Goal: Task Accomplishment & Management: Complete application form

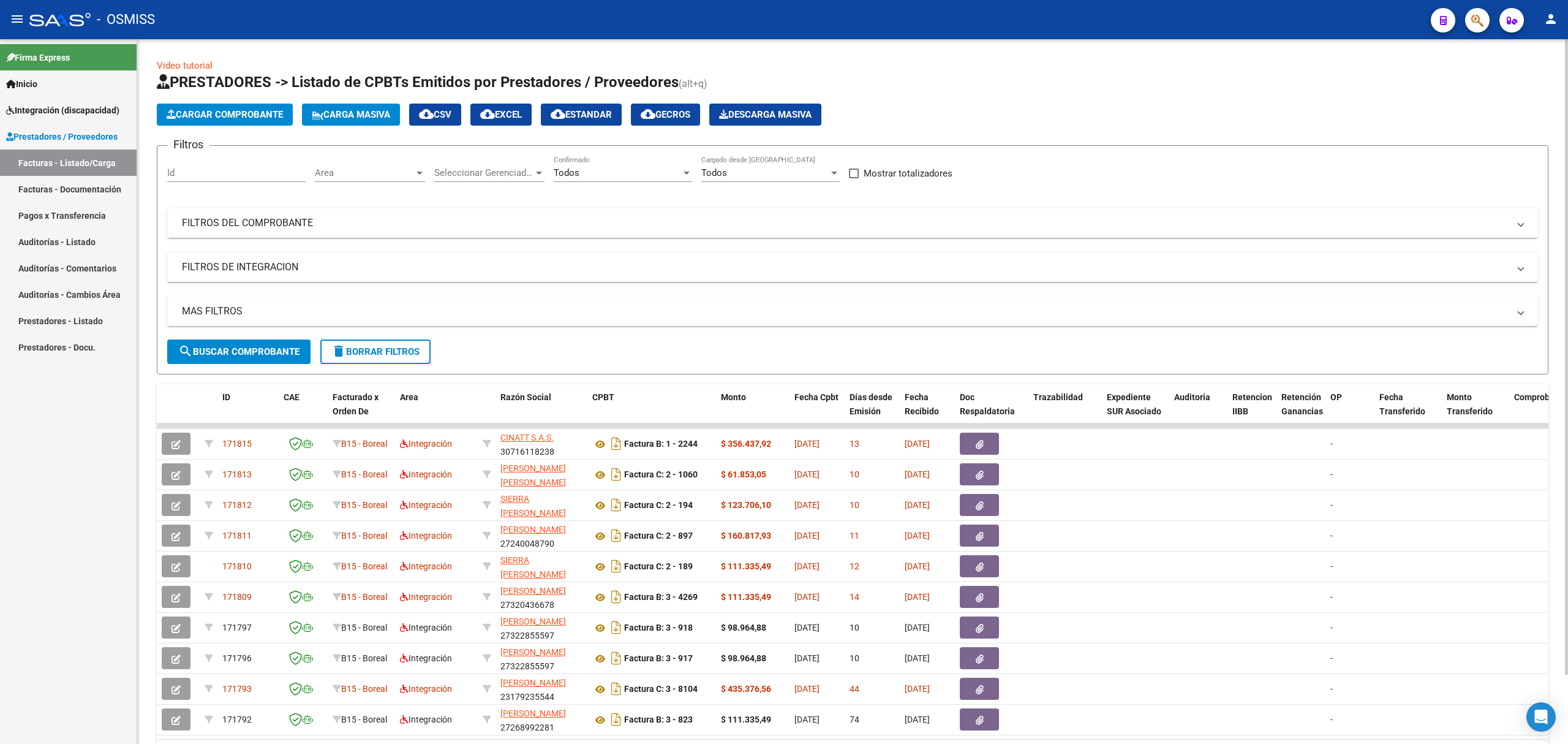
click at [459, 234] on mat-expansion-panel-header "FILTROS DEL COMPROBANTE" at bounding box center [852, 223] width 1371 height 30
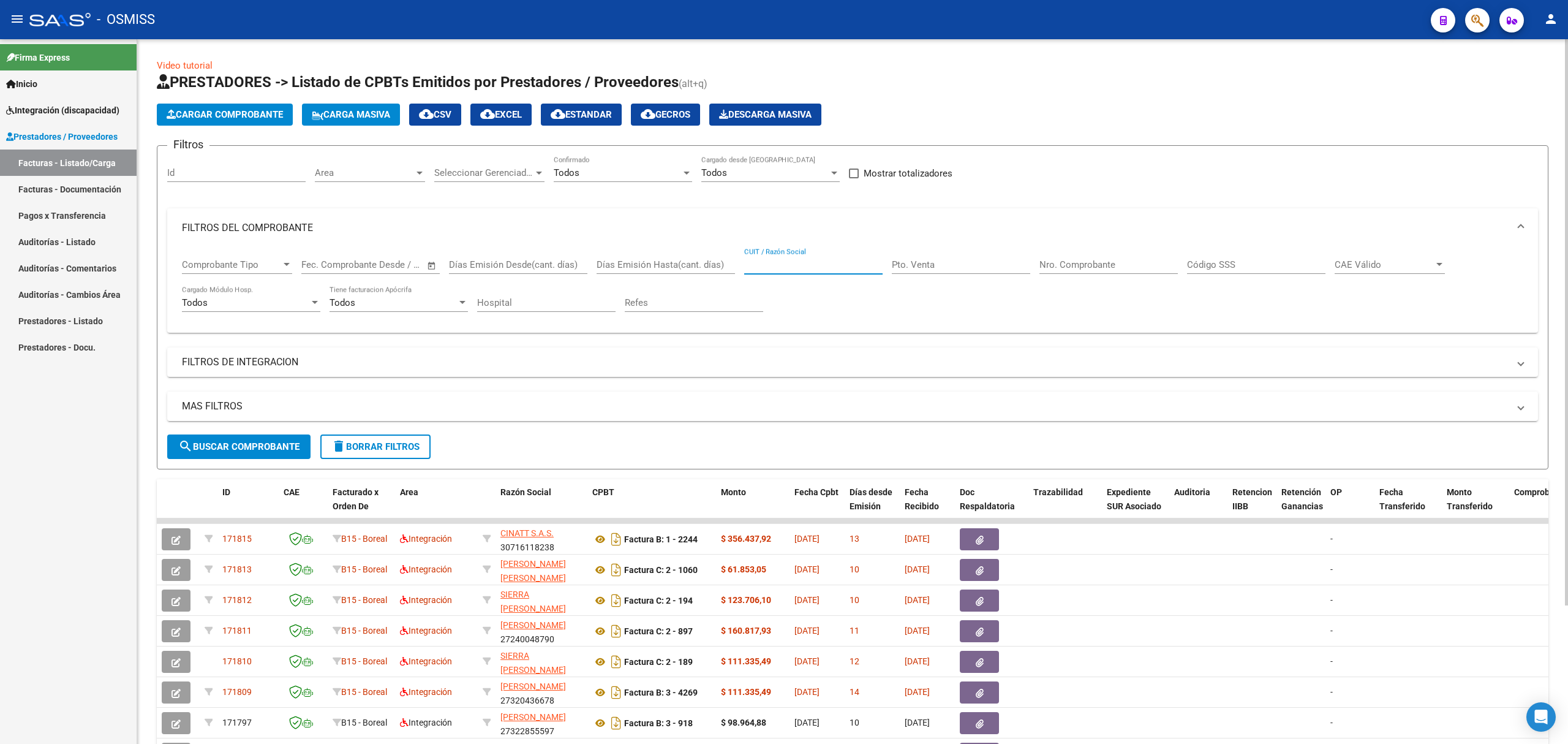
click at [806, 265] on input "CUIT / Razón Social" at bounding box center [813, 264] width 138 height 11
paste input "20260303768"
type input "20260303768"
click at [231, 433] on div "MAS FILTROS Todos Con Doc. Respaldatoria Todos Con Trazabilidad Todos Asociado …" at bounding box center [852, 413] width 1371 height 43
click at [229, 444] on span "search Buscar Comprobante" at bounding box center [238, 446] width 121 height 11
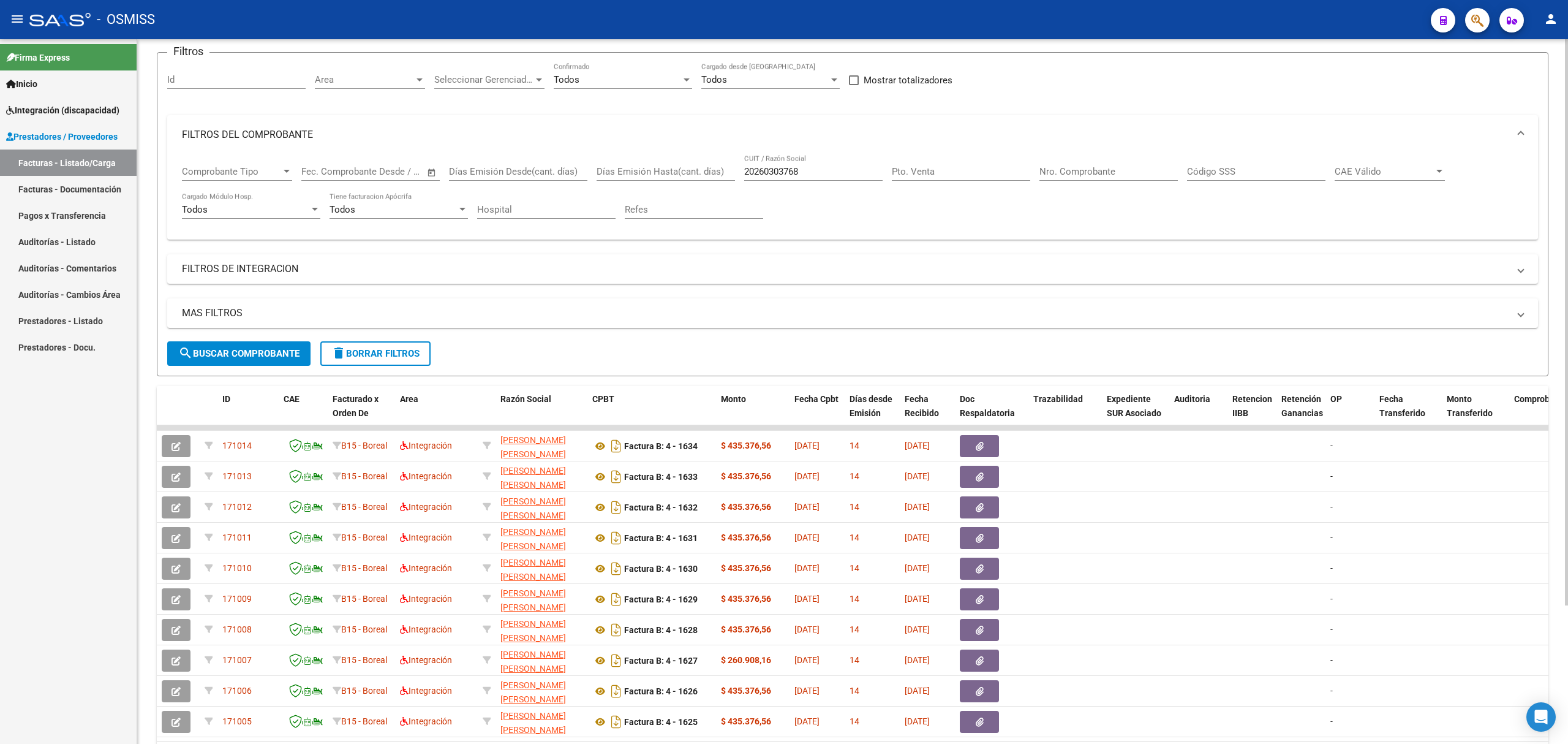
scroll to position [91, 0]
click at [1107, 176] on input "Nro. Comprobante" at bounding box center [1109, 173] width 138 height 11
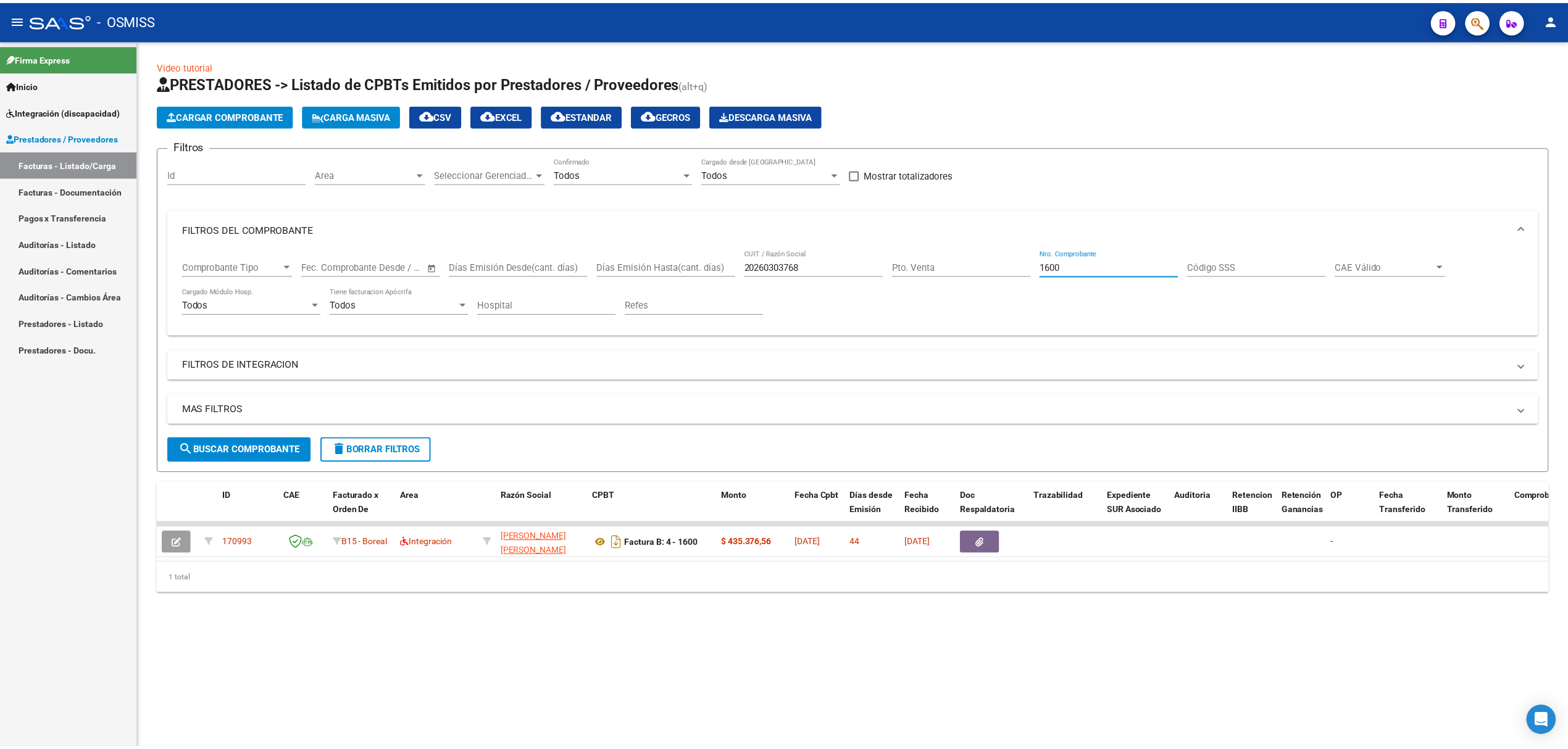
scroll to position [0, 0]
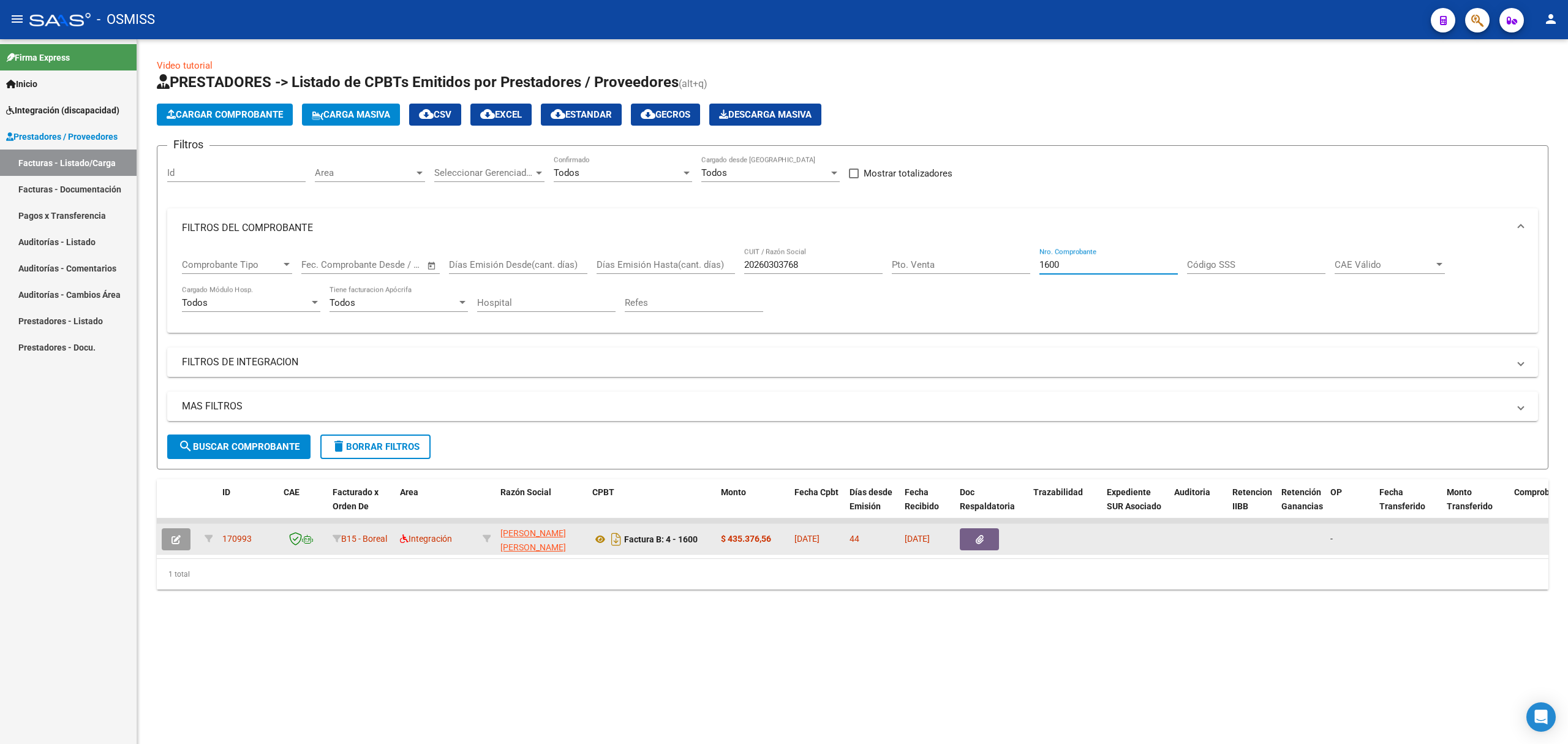
type input "1600"
click at [175, 543] on icon "button" at bounding box center [176, 540] width 9 height 9
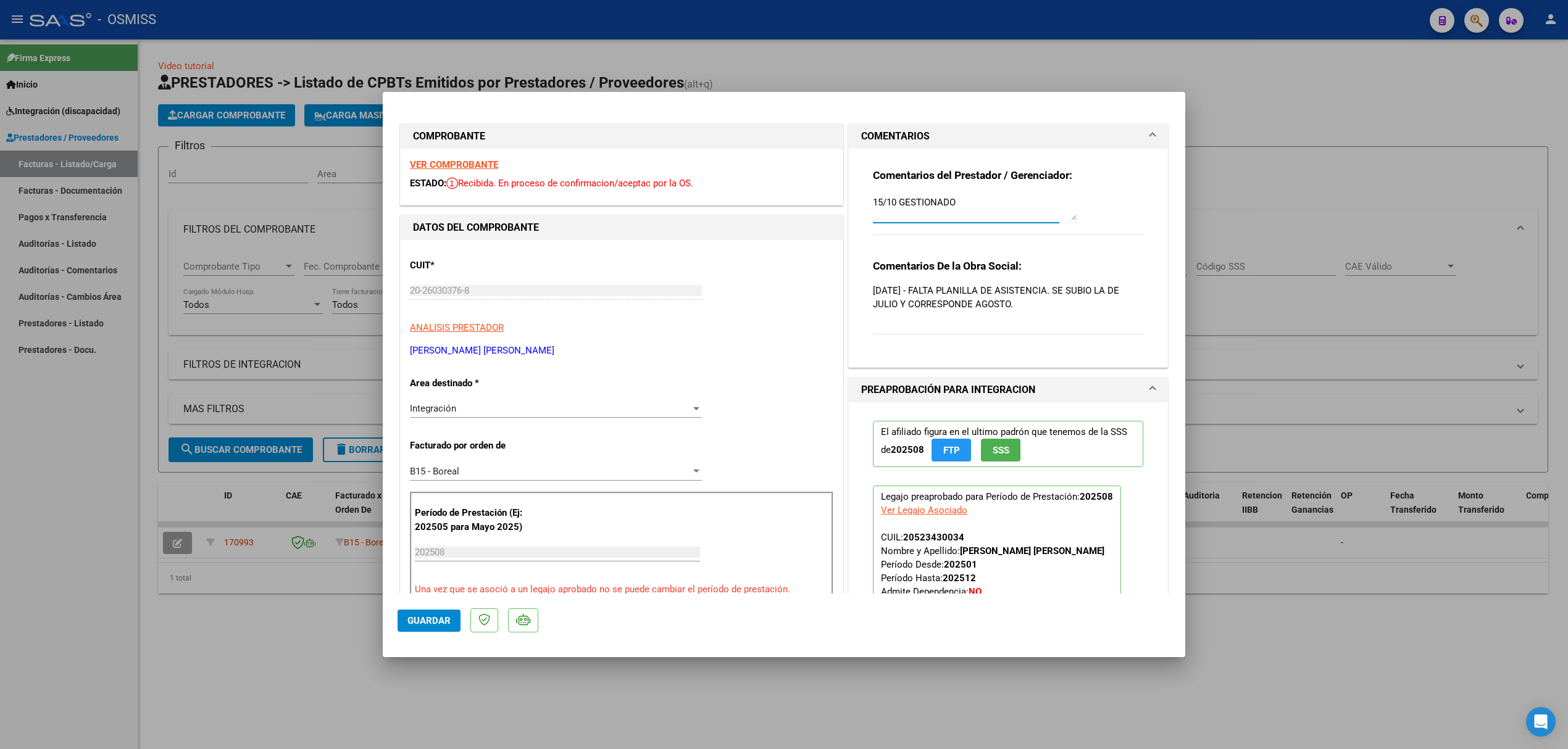
click at [948, 204] on textarea "15/10 GESTIONADO" at bounding box center [975, 208] width 204 height 25
type textarea "15"
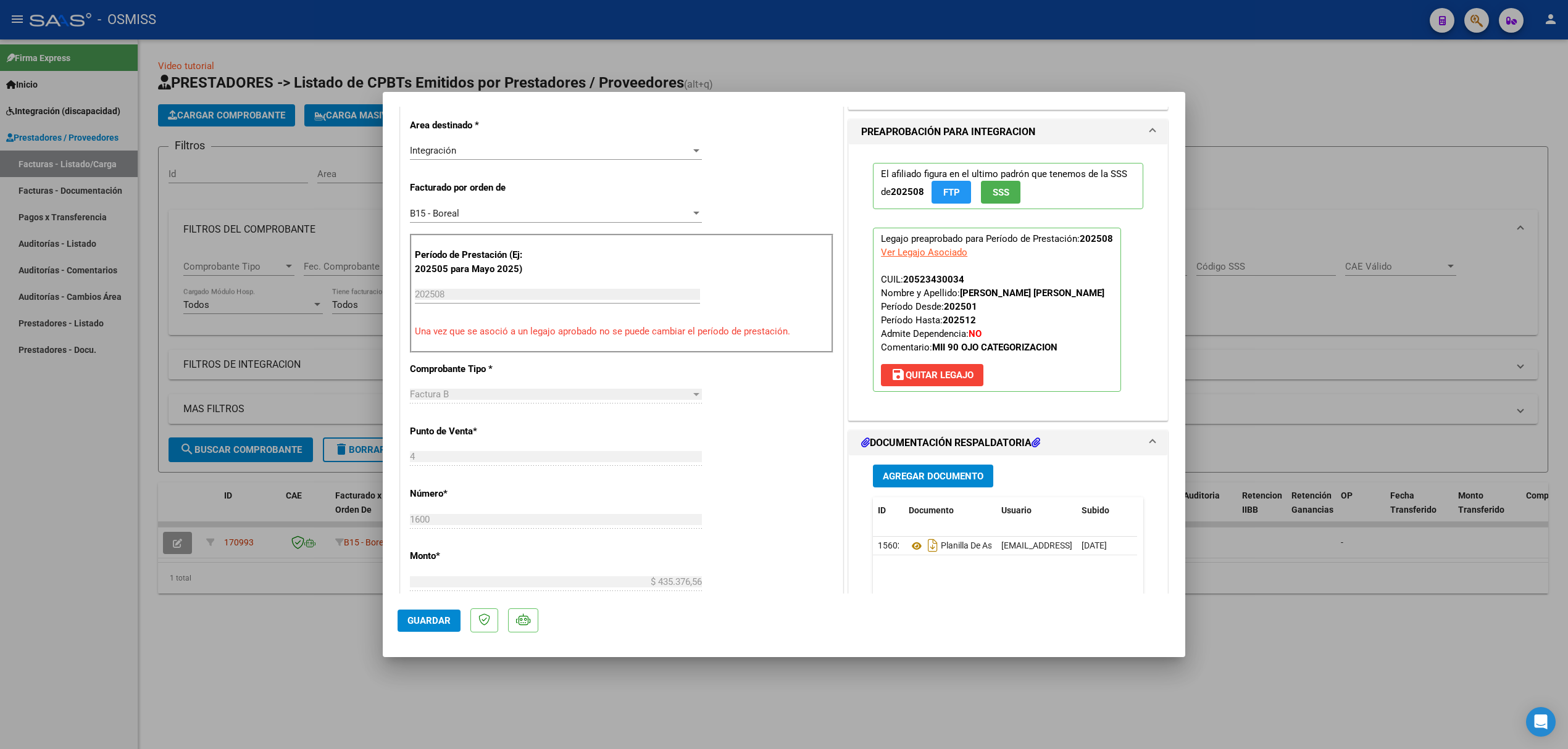
scroll to position [329, 0]
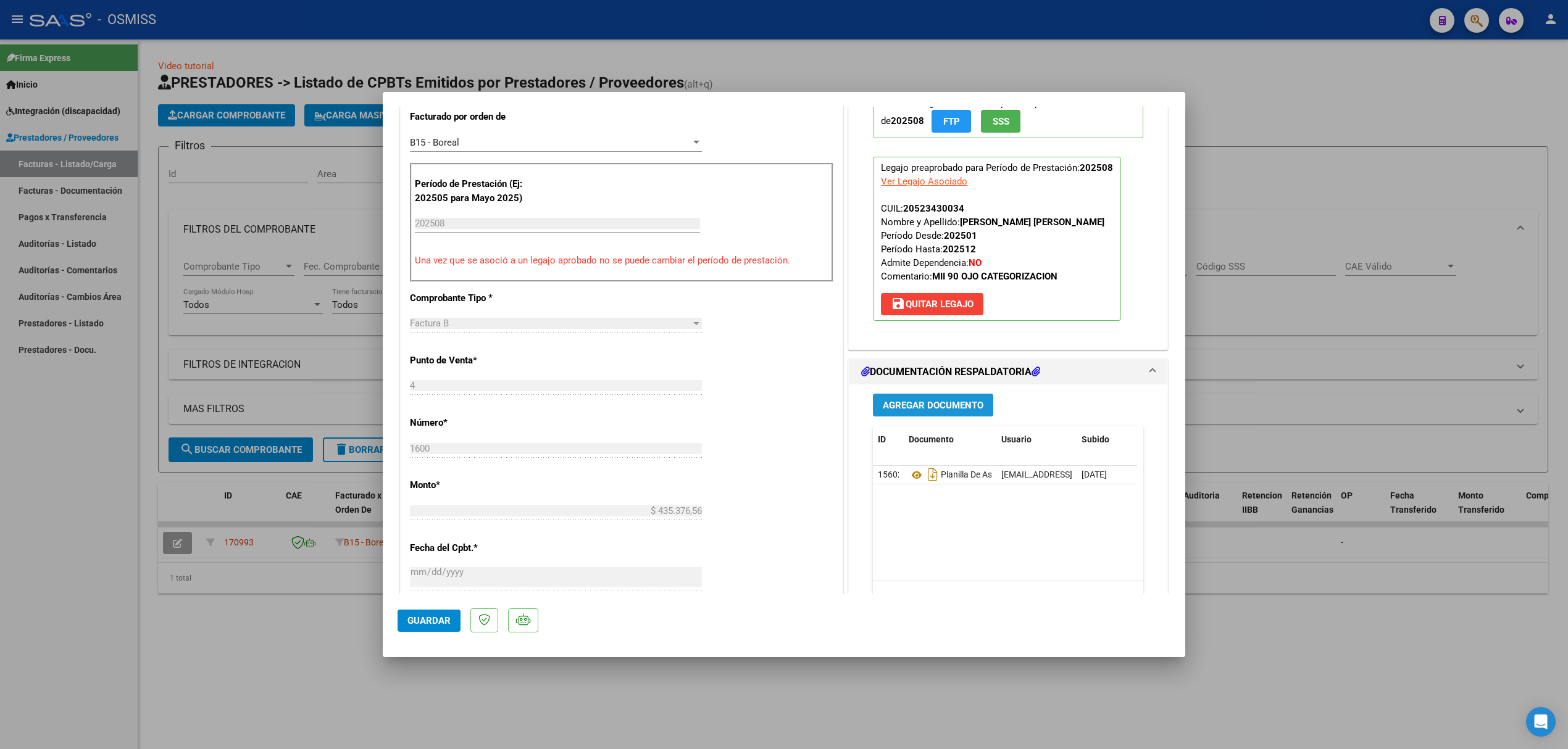
click at [909, 407] on span "Agregar Documento" at bounding box center [933, 405] width 100 height 11
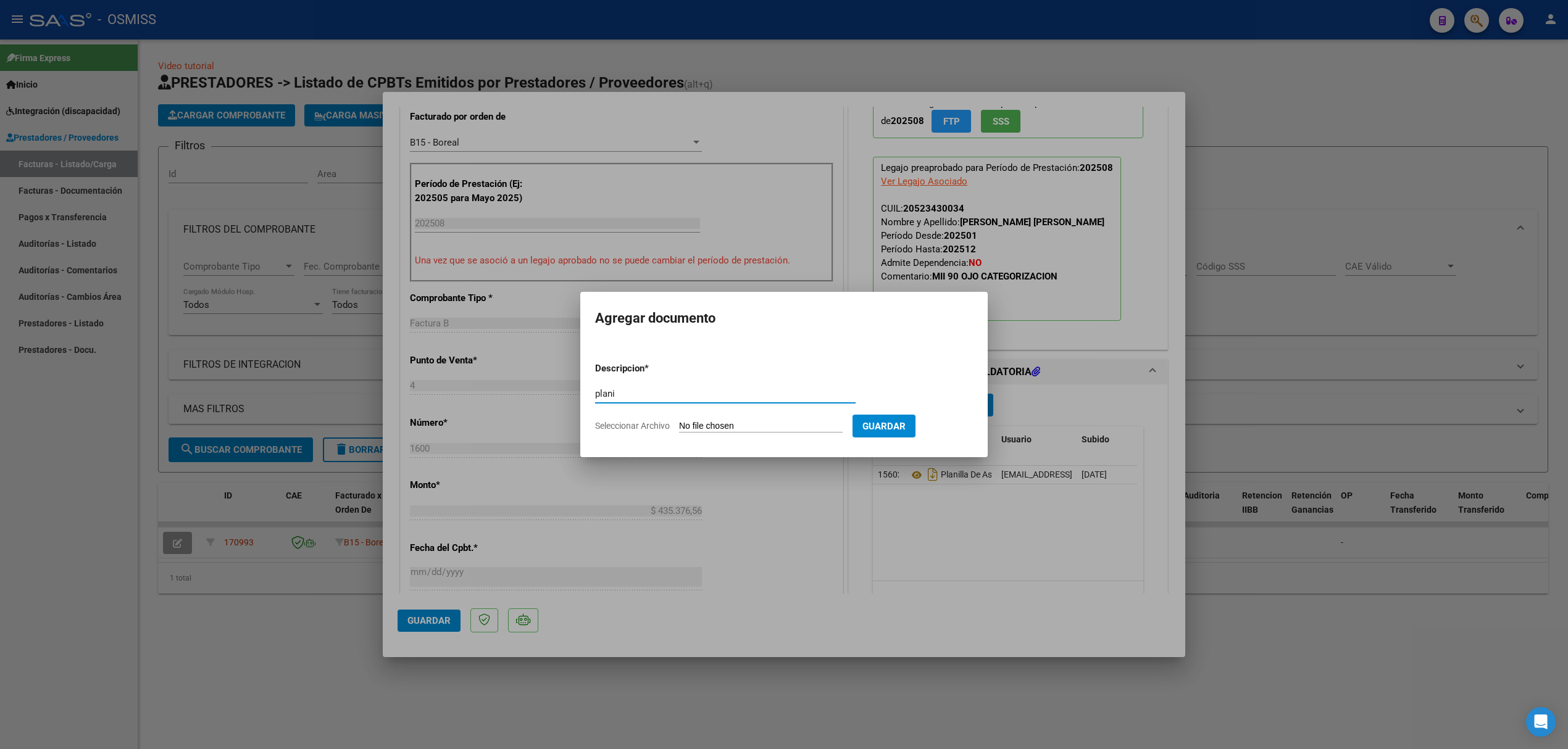
type input "plan"
type input "PLANILLA CORRECTA"
click at [751, 428] on input "Seleccionar Archivo" at bounding box center [760, 427] width 164 height 12
click at [764, 430] on input "Seleccionar Archivo" at bounding box center [760, 427] width 164 height 12
type input "C:\fakepath\pdf24_merged (4).pdf"
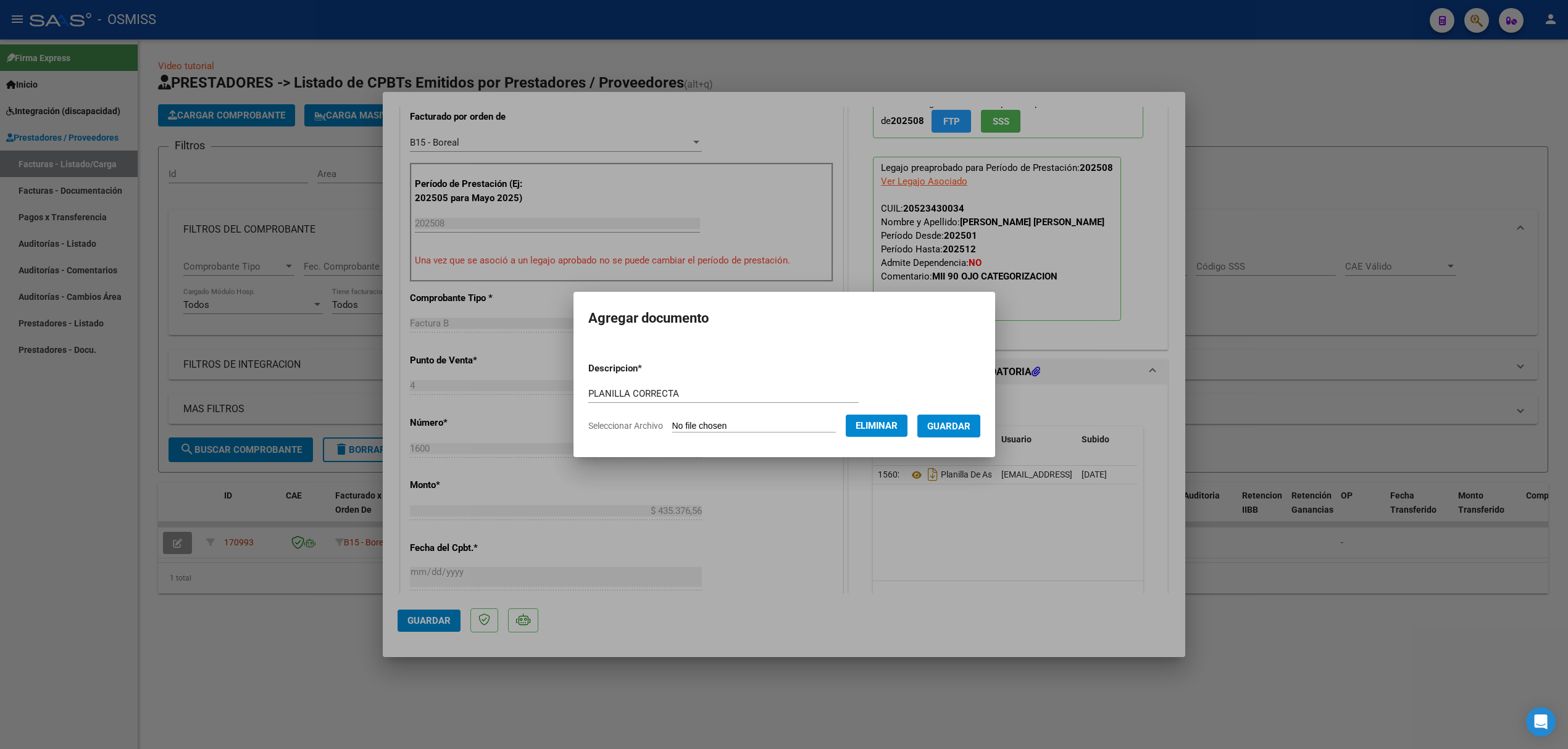
click at [961, 422] on span "Guardar" at bounding box center [949, 426] width 43 height 11
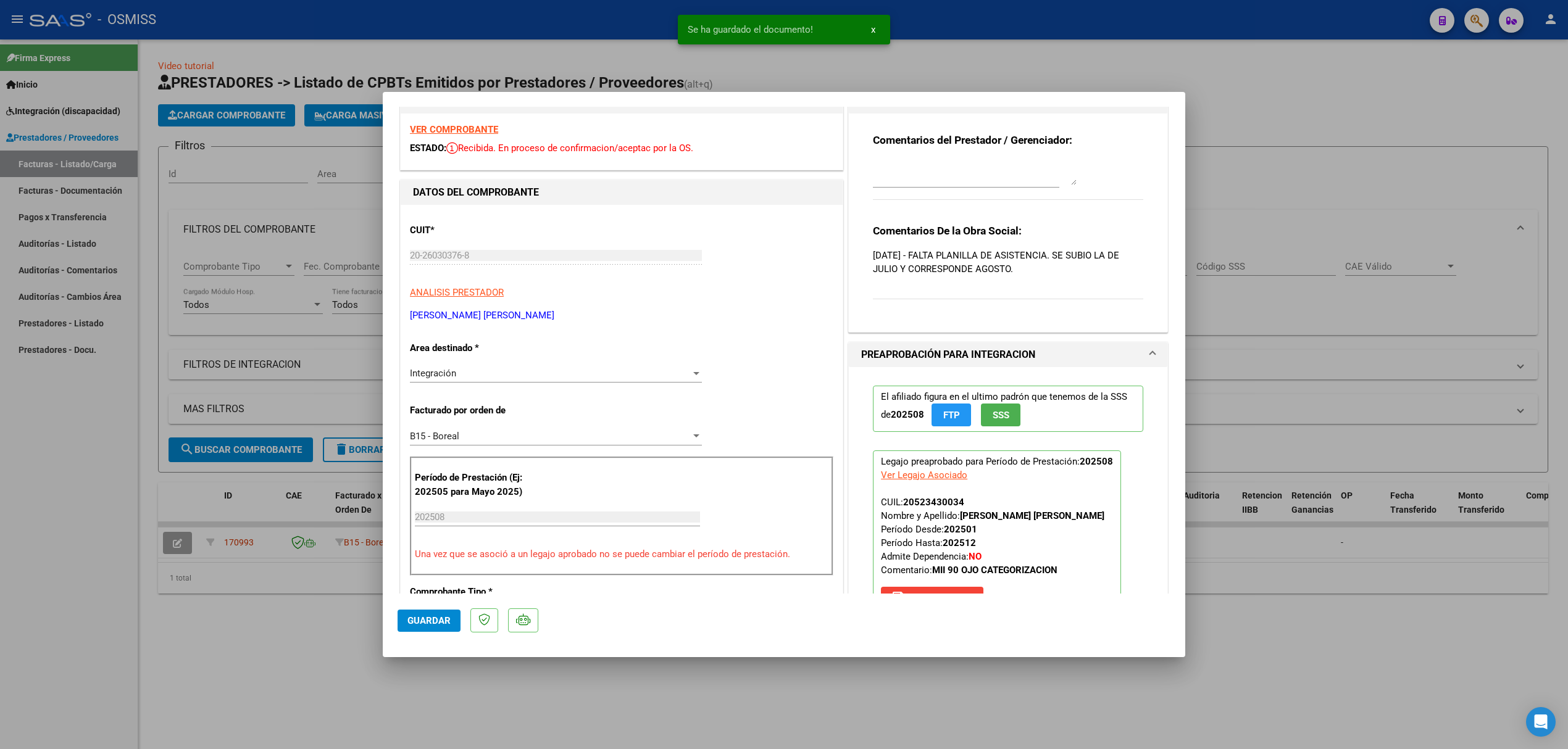
scroll to position [0, 0]
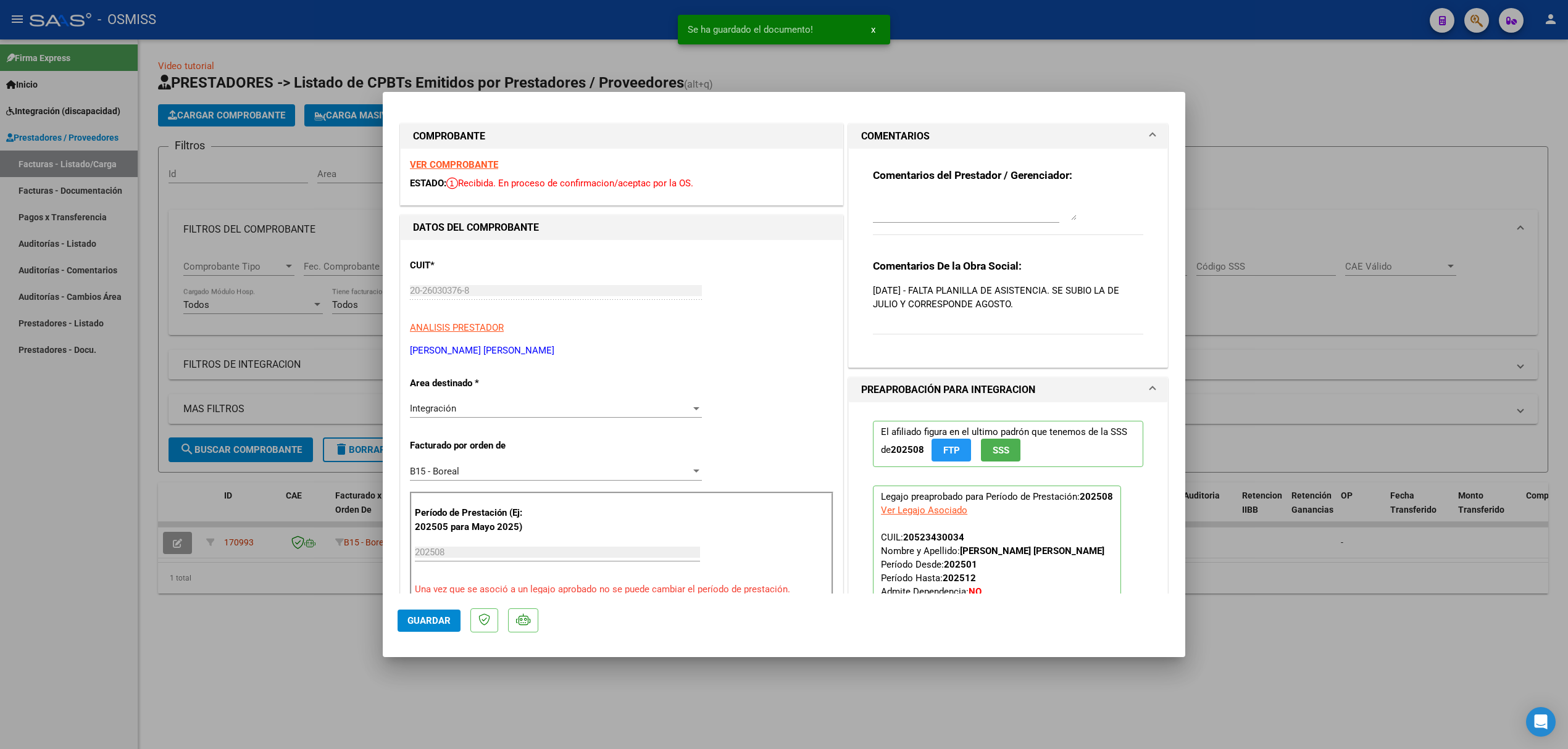
click at [902, 201] on textarea at bounding box center [975, 208] width 204 height 25
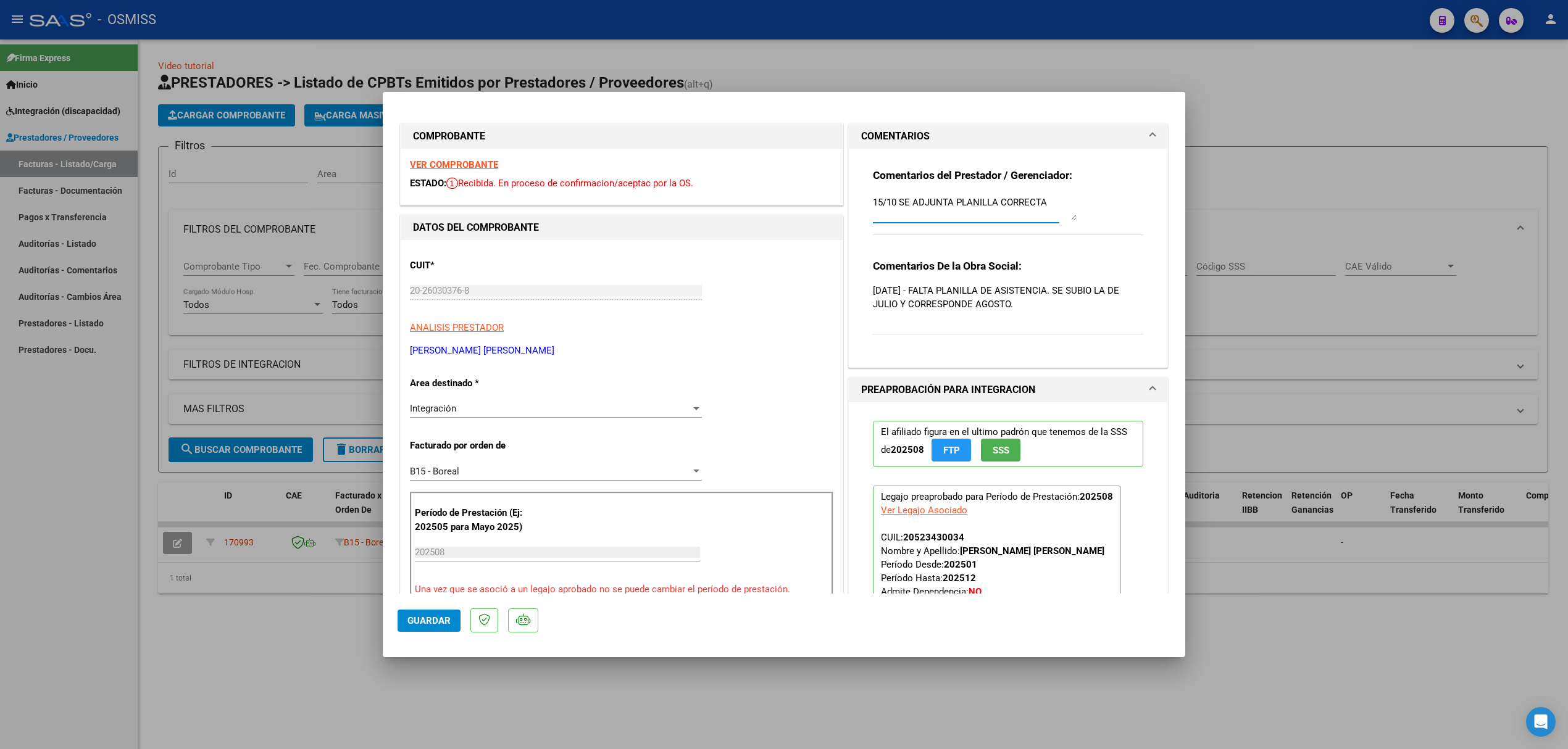
type textarea "15/10 SE ADJUNTA PLANILLA CORRECTA"
click at [440, 625] on span "Guardar" at bounding box center [429, 620] width 43 height 11
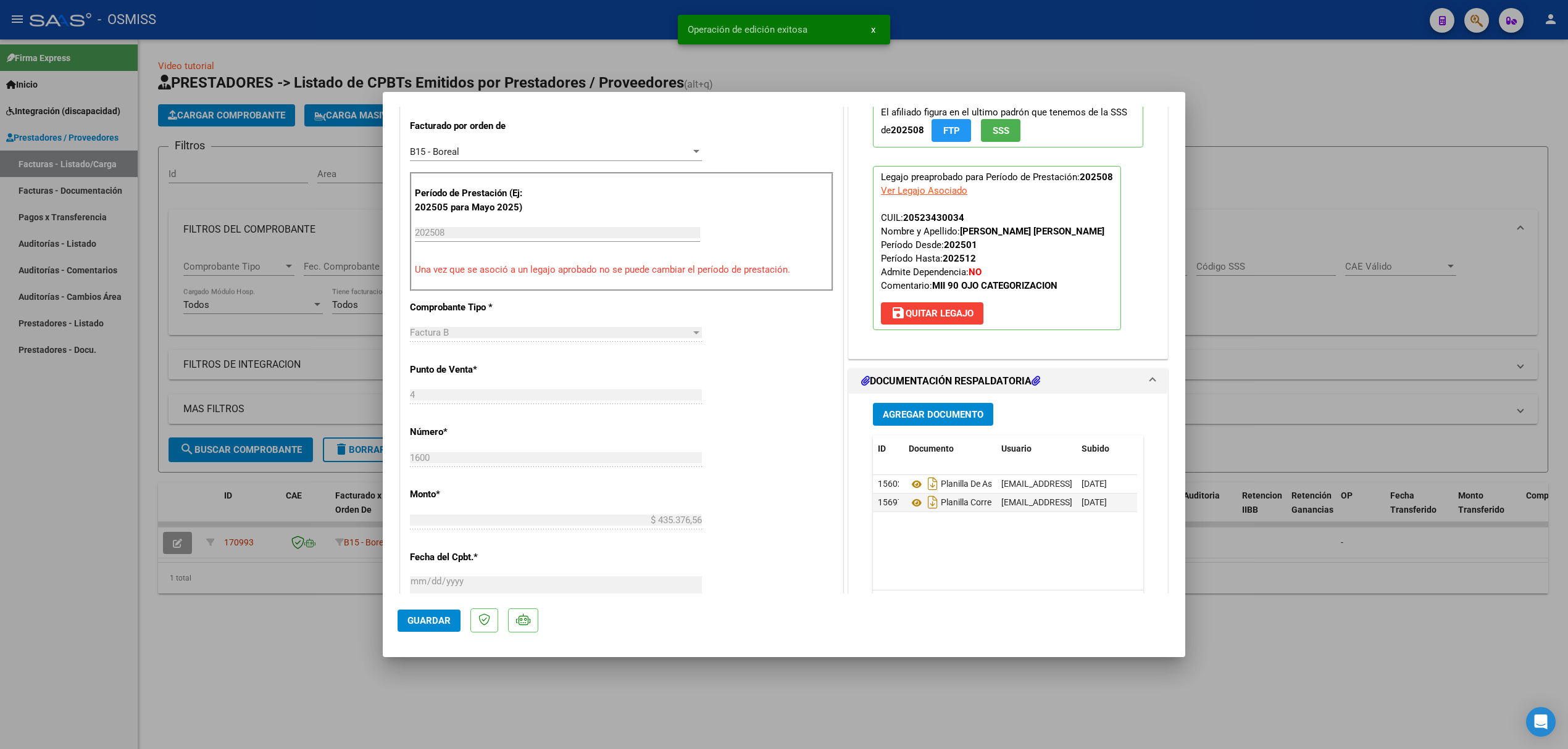
scroll to position [329, 0]
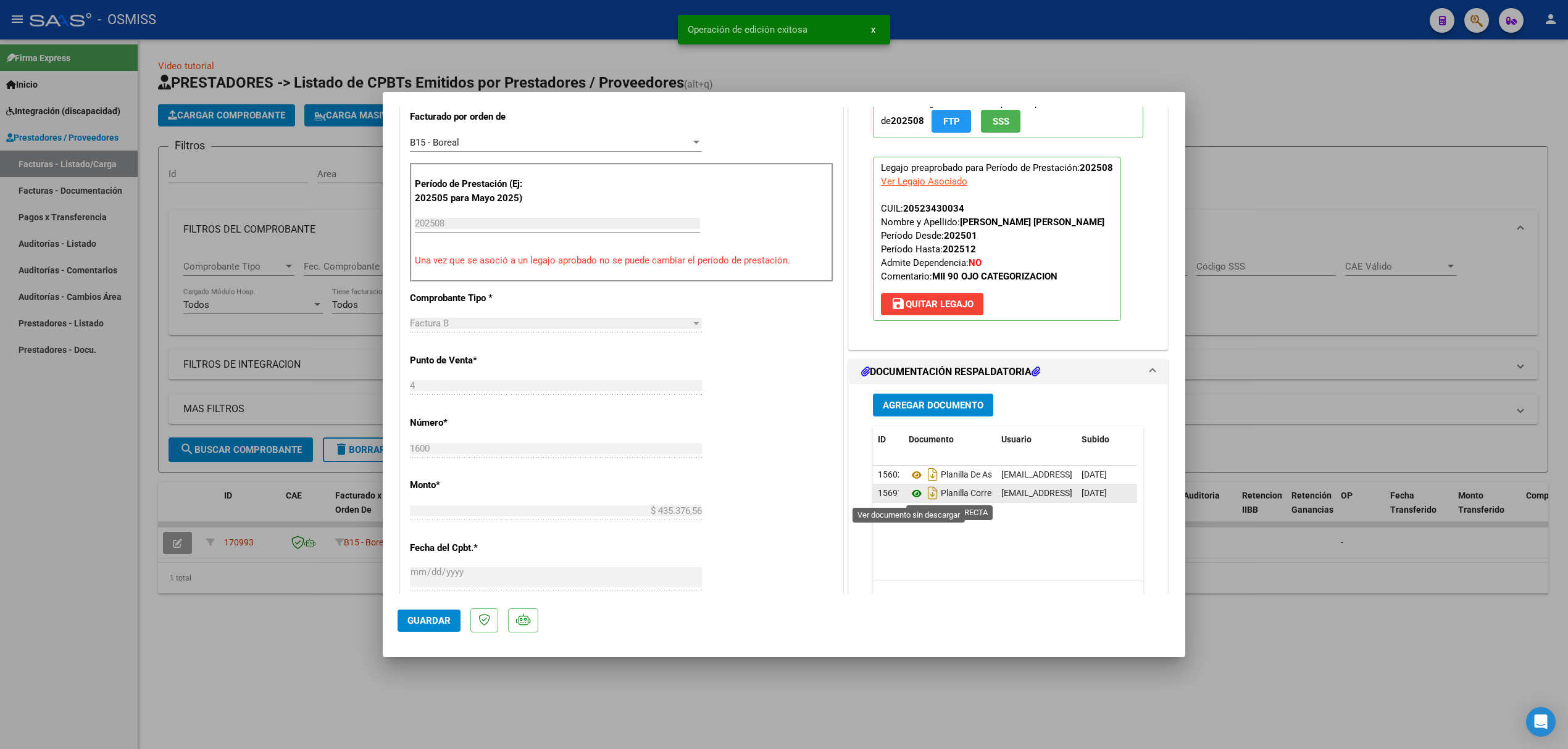
click at [909, 491] on icon at bounding box center [916, 493] width 16 height 15
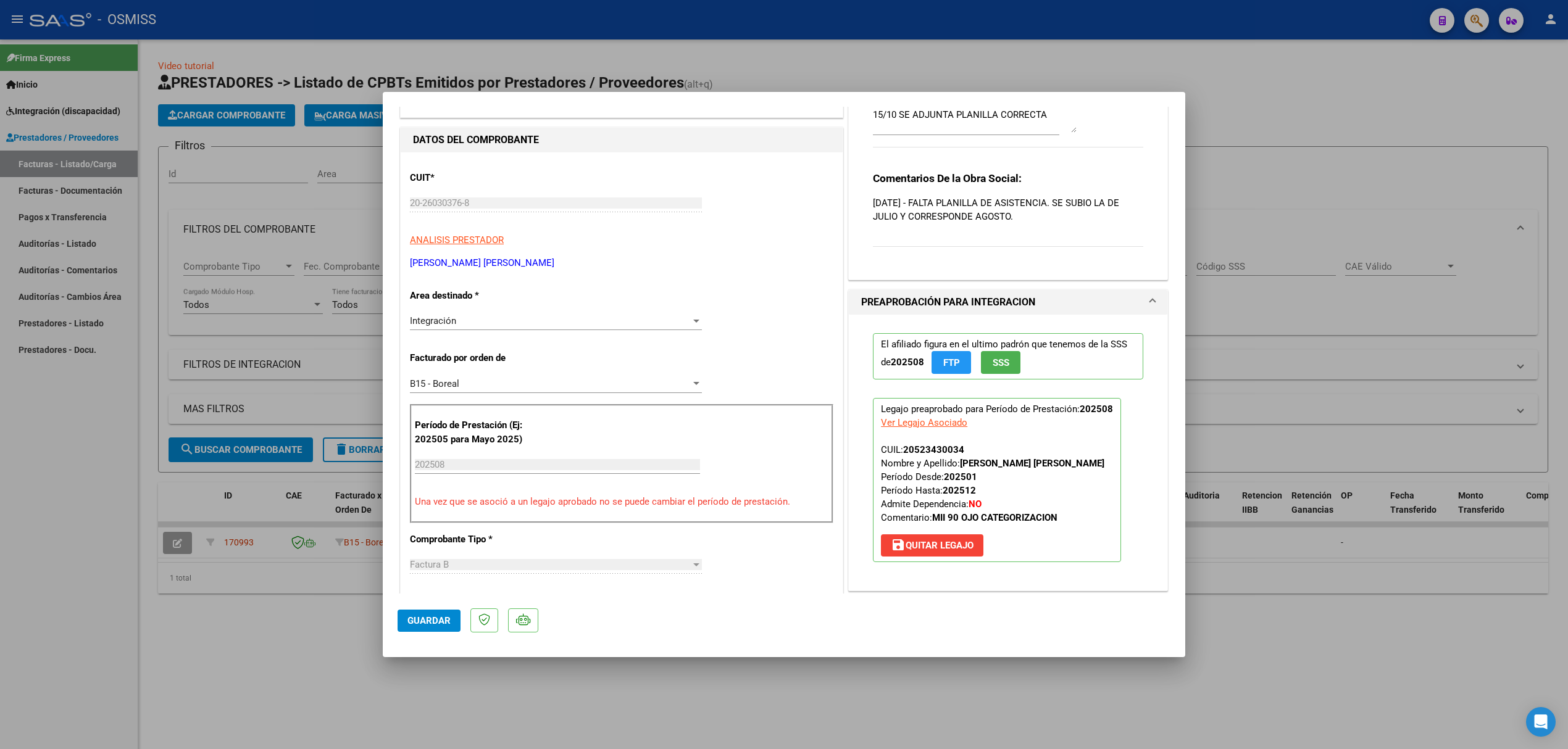
scroll to position [143, 0]
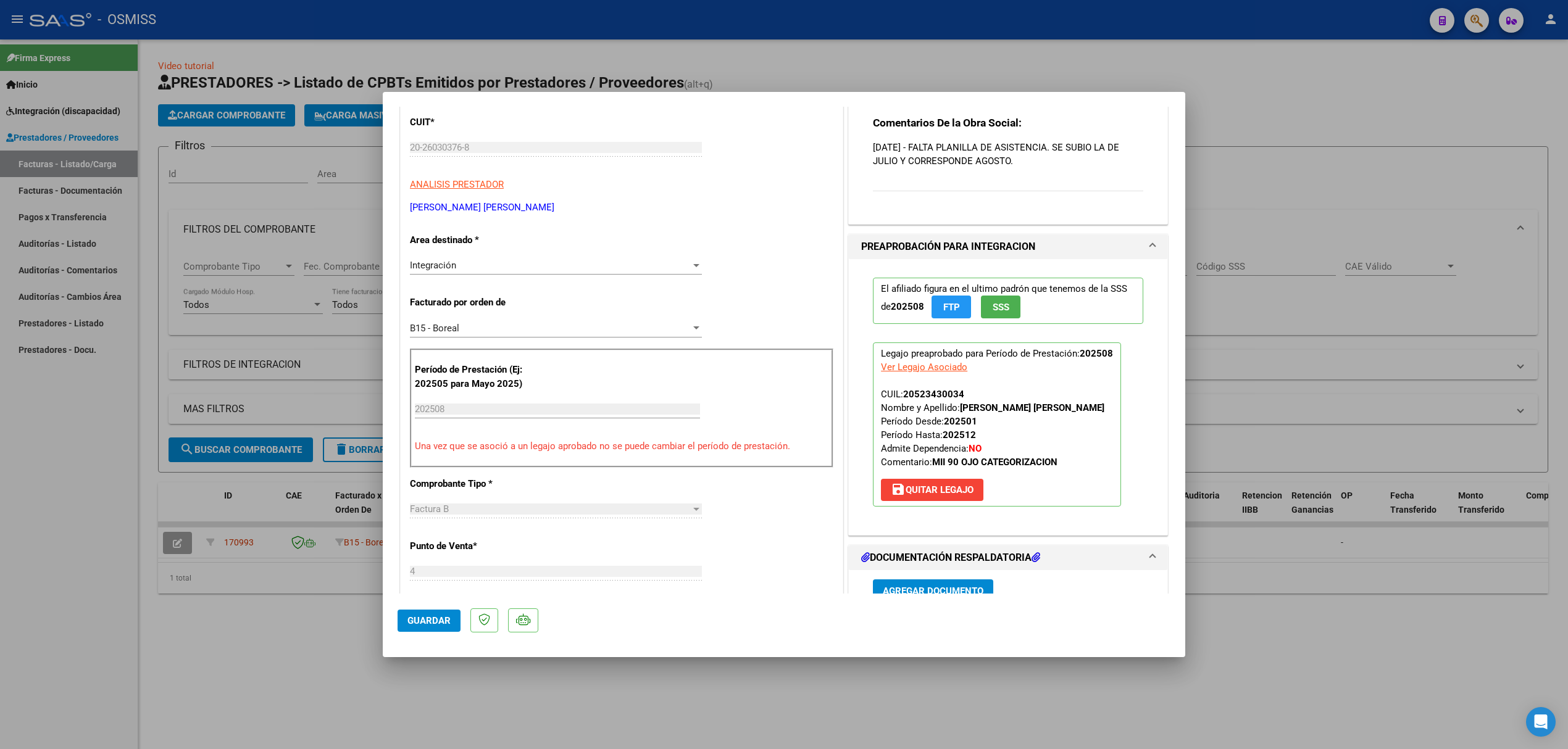
click at [270, 536] on div at bounding box center [784, 374] width 1568 height 749
type input "$ 0,00"
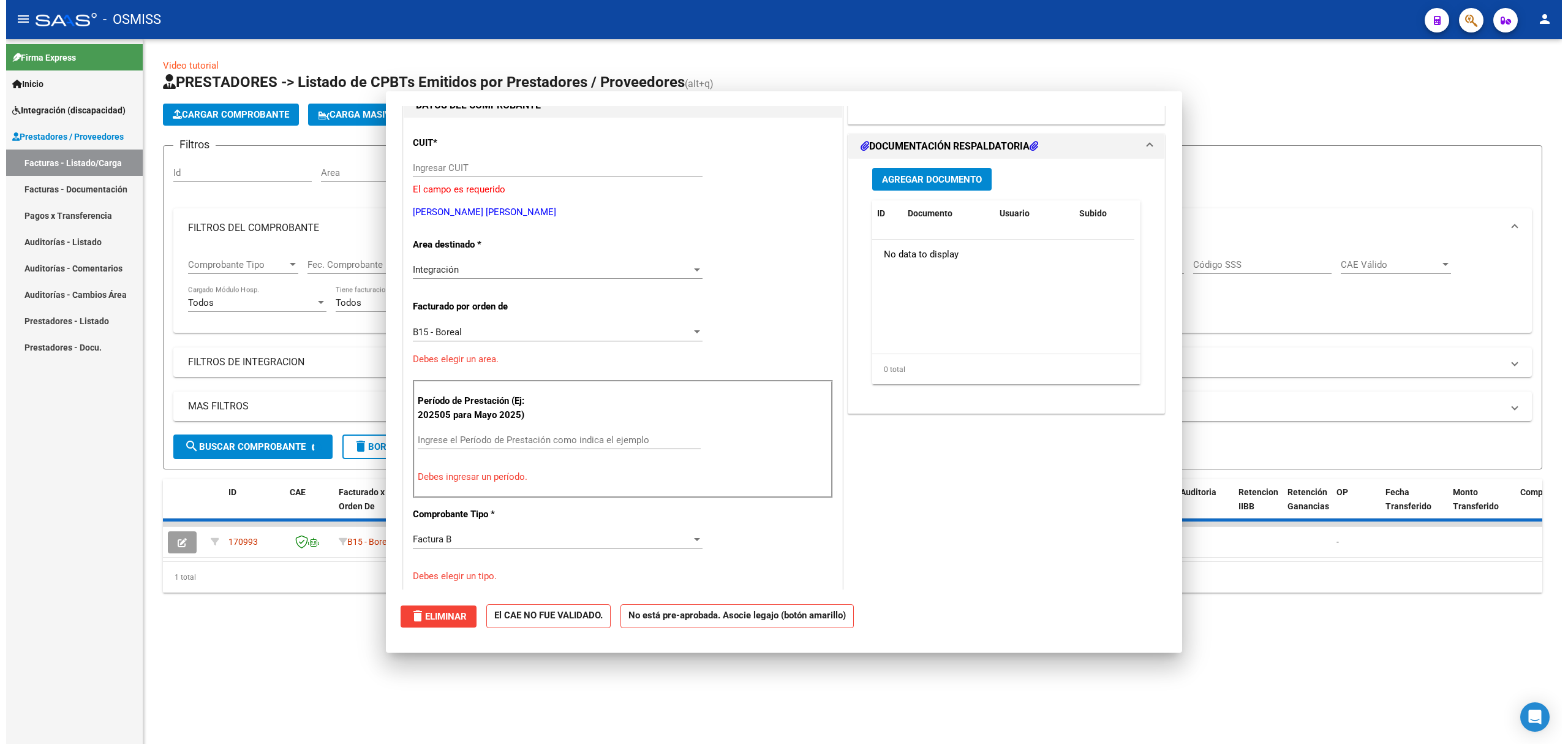
scroll to position [163, 0]
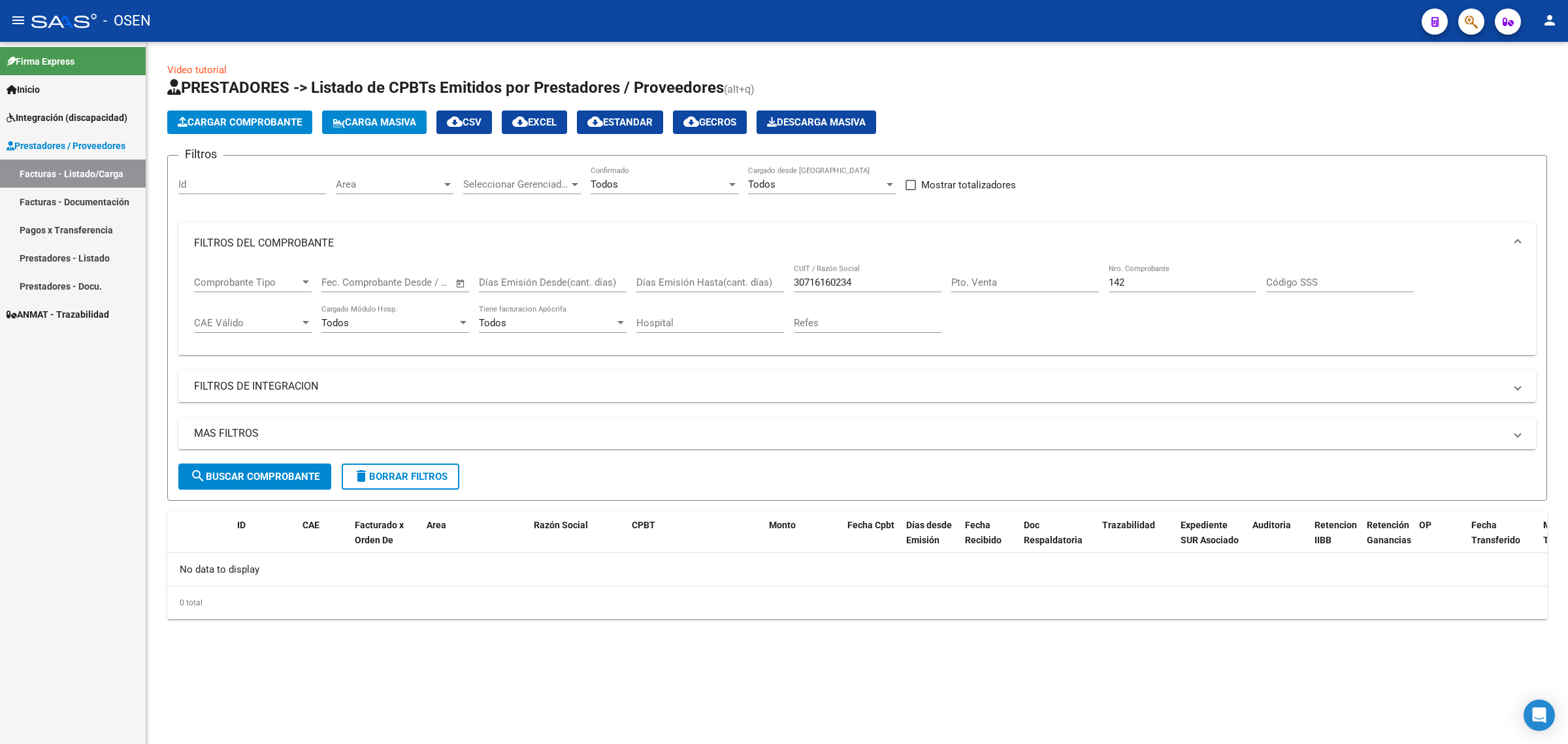
click at [759, 12] on div "- OSEN" at bounding box center [721, 21] width 1380 height 29
